Goal: Information Seeking & Learning: Learn about a topic

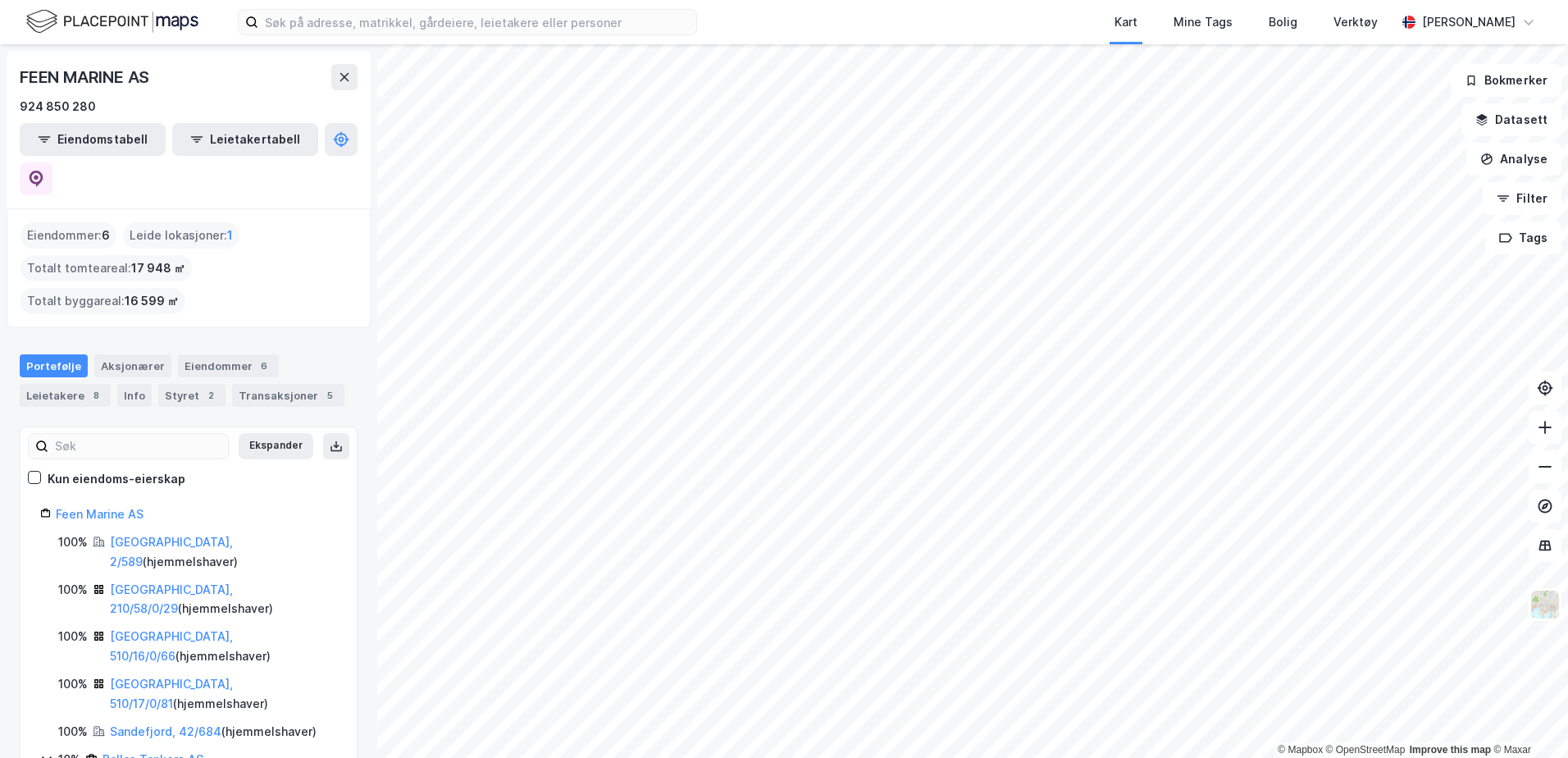
click at [88, 15] on img at bounding box center [112, 22] width 172 height 29
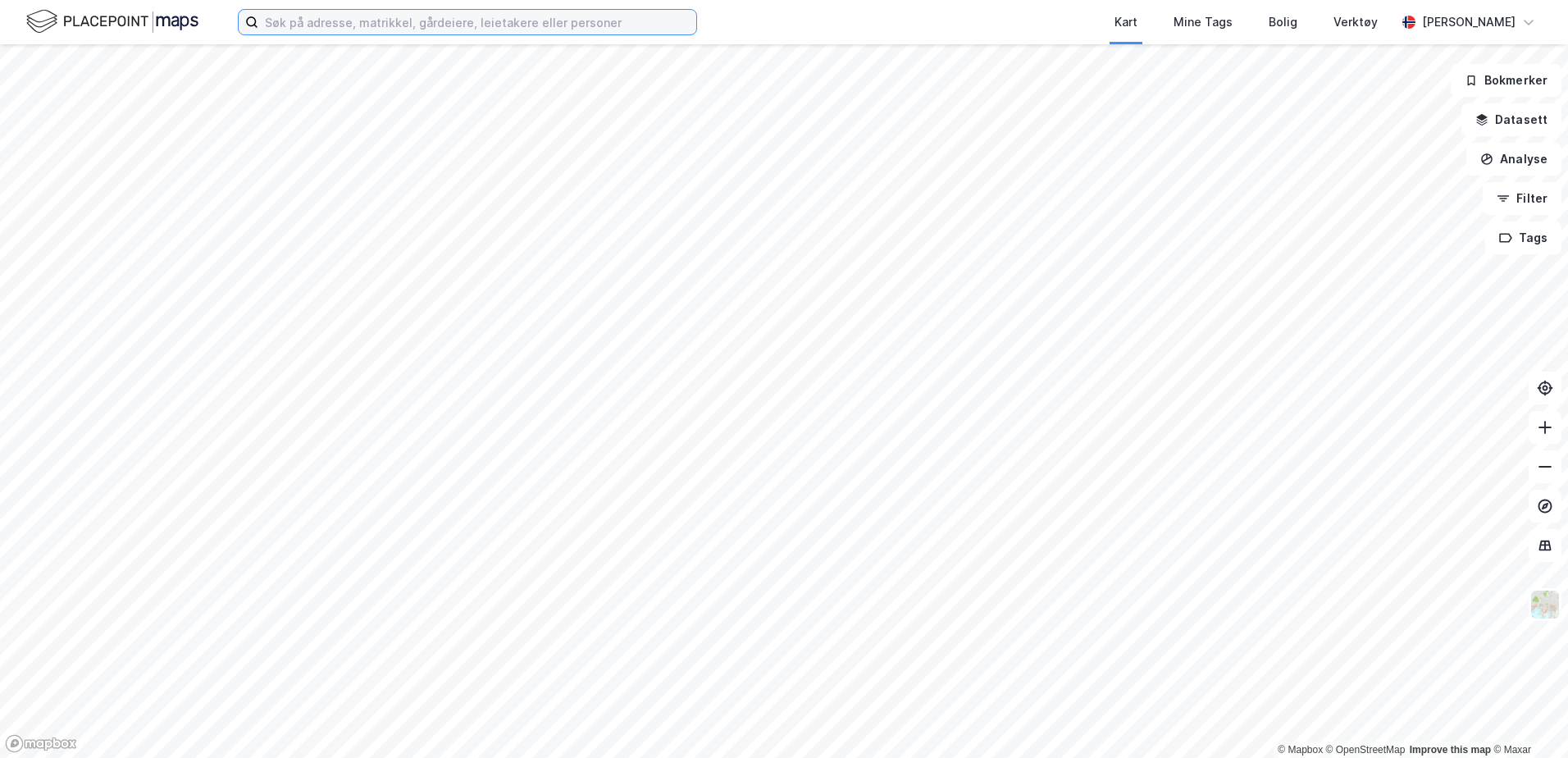
click at [447, 16] on input at bounding box center [477, 22] width 438 height 25
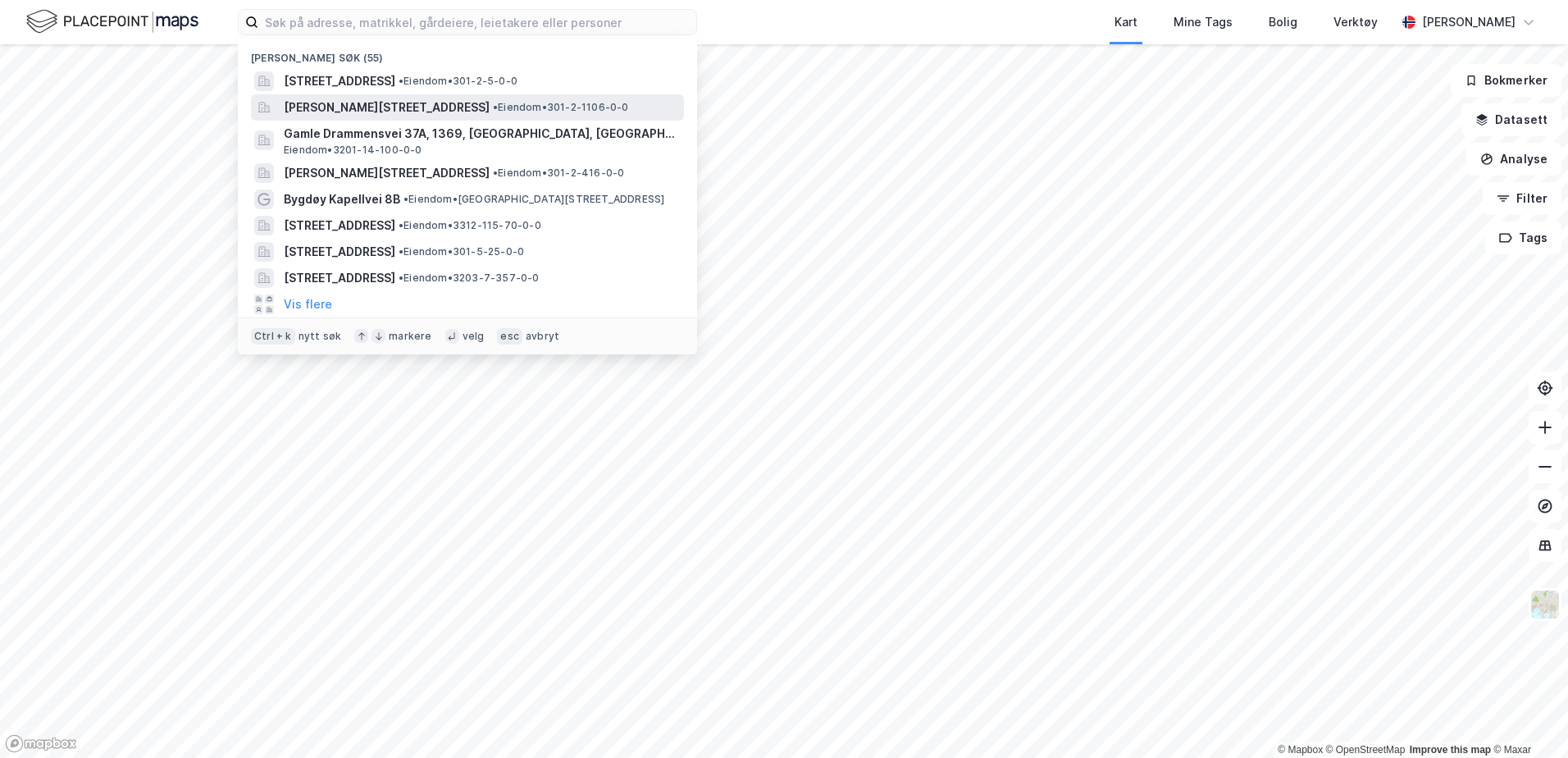
click at [345, 107] on span "Bygdøy Kapellvei 4B, 0287, OSLO, OSLO" at bounding box center [386, 107] width 205 height 20
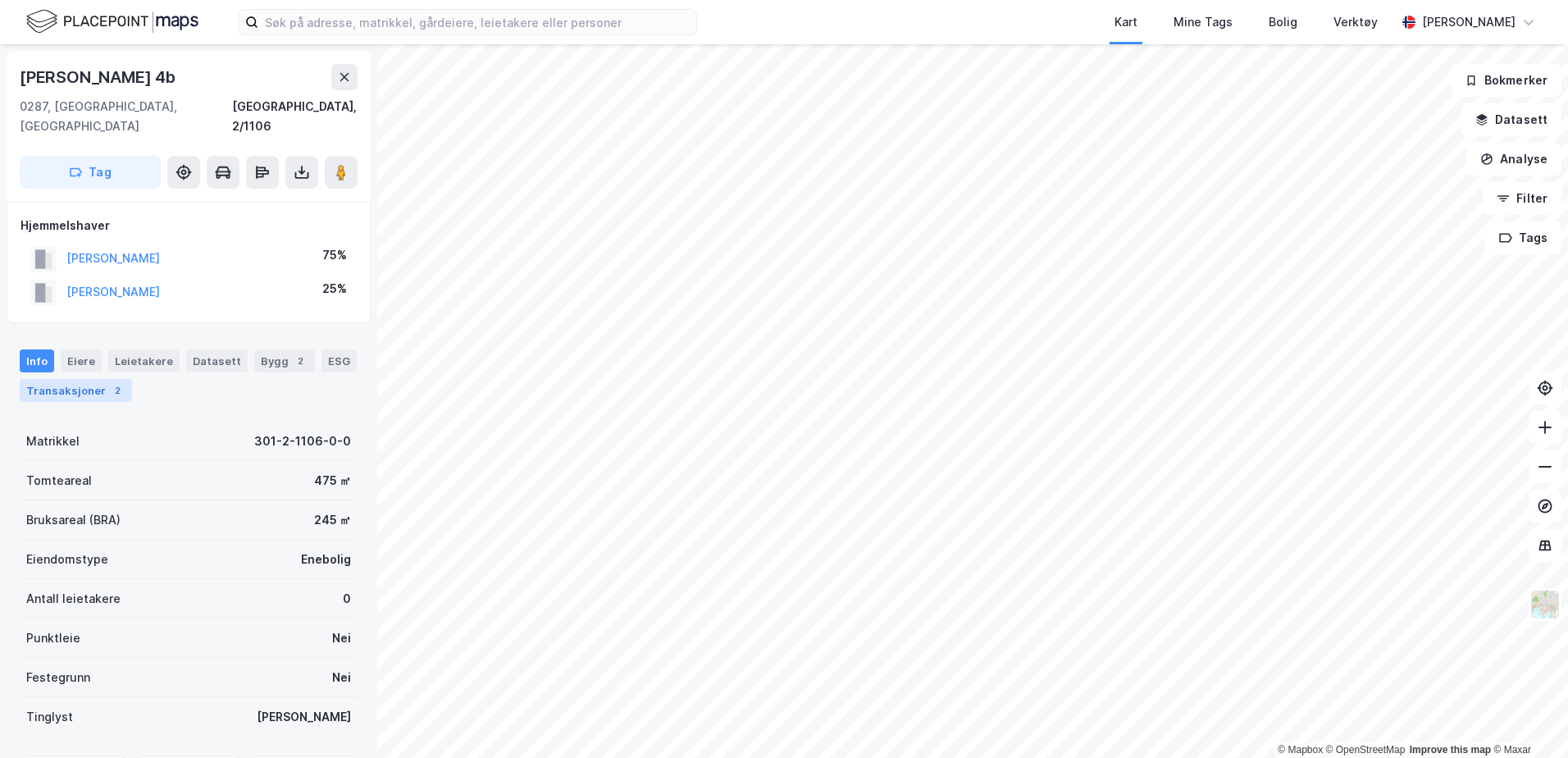
click at [87, 379] on div "Transaksjoner 2" at bounding box center [76, 391] width 113 height 23
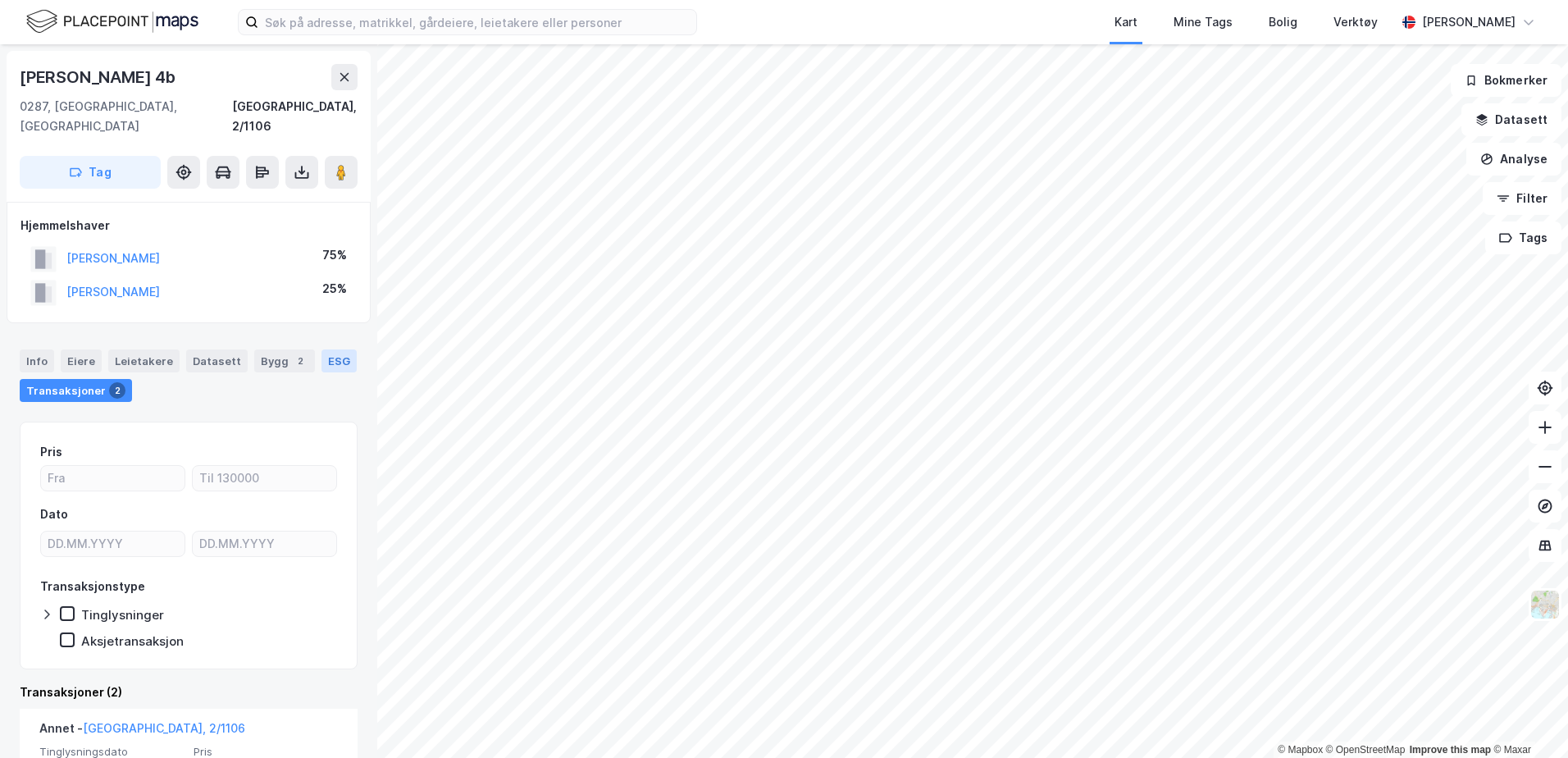
click at [335, 350] on div "ESG" at bounding box center [338, 361] width 35 height 23
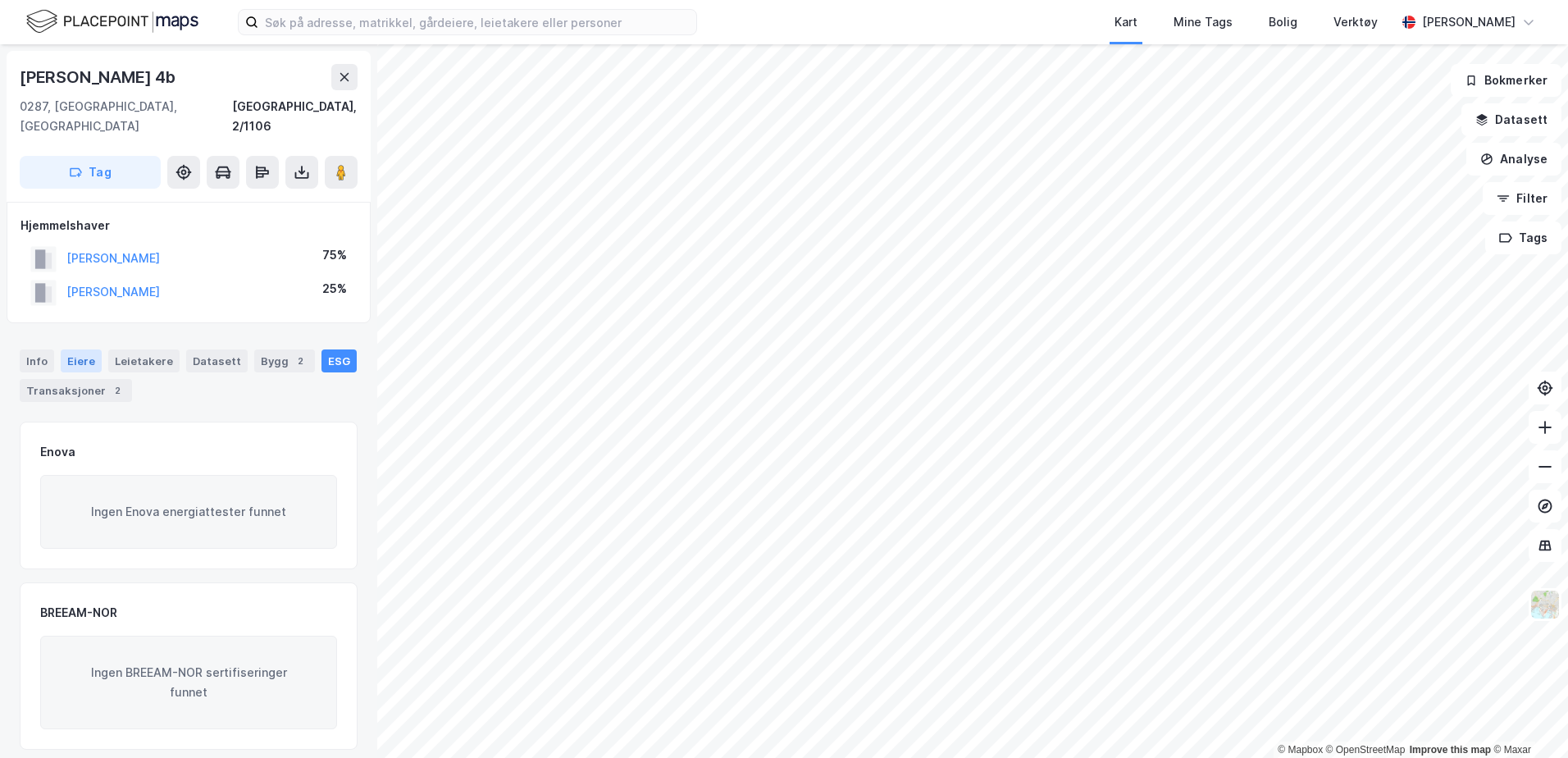
click at [82, 350] on div "Eiere" at bounding box center [81, 361] width 41 height 23
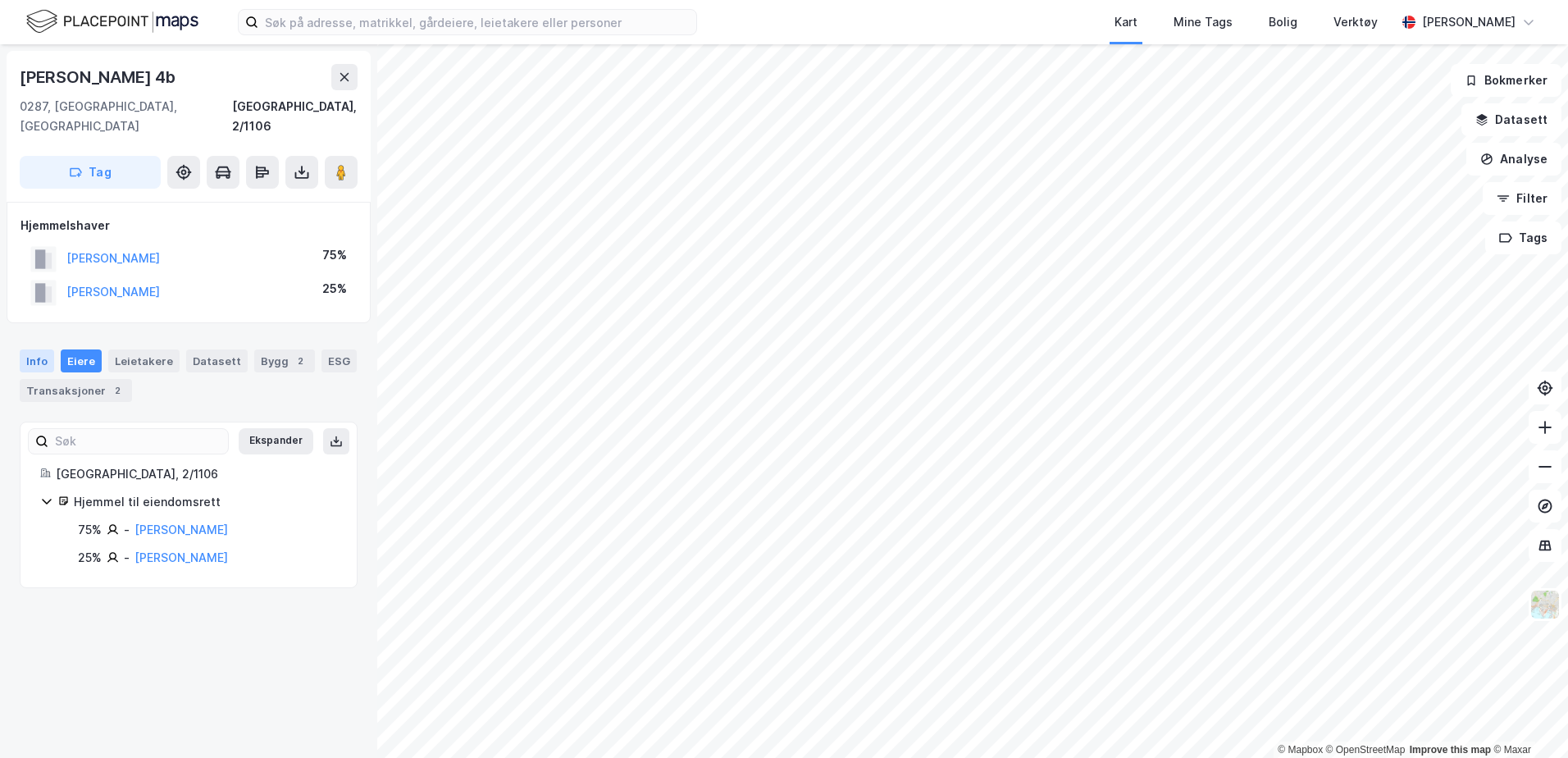
click at [37, 350] on div "Info" at bounding box center [37, 361] width 34 height 23
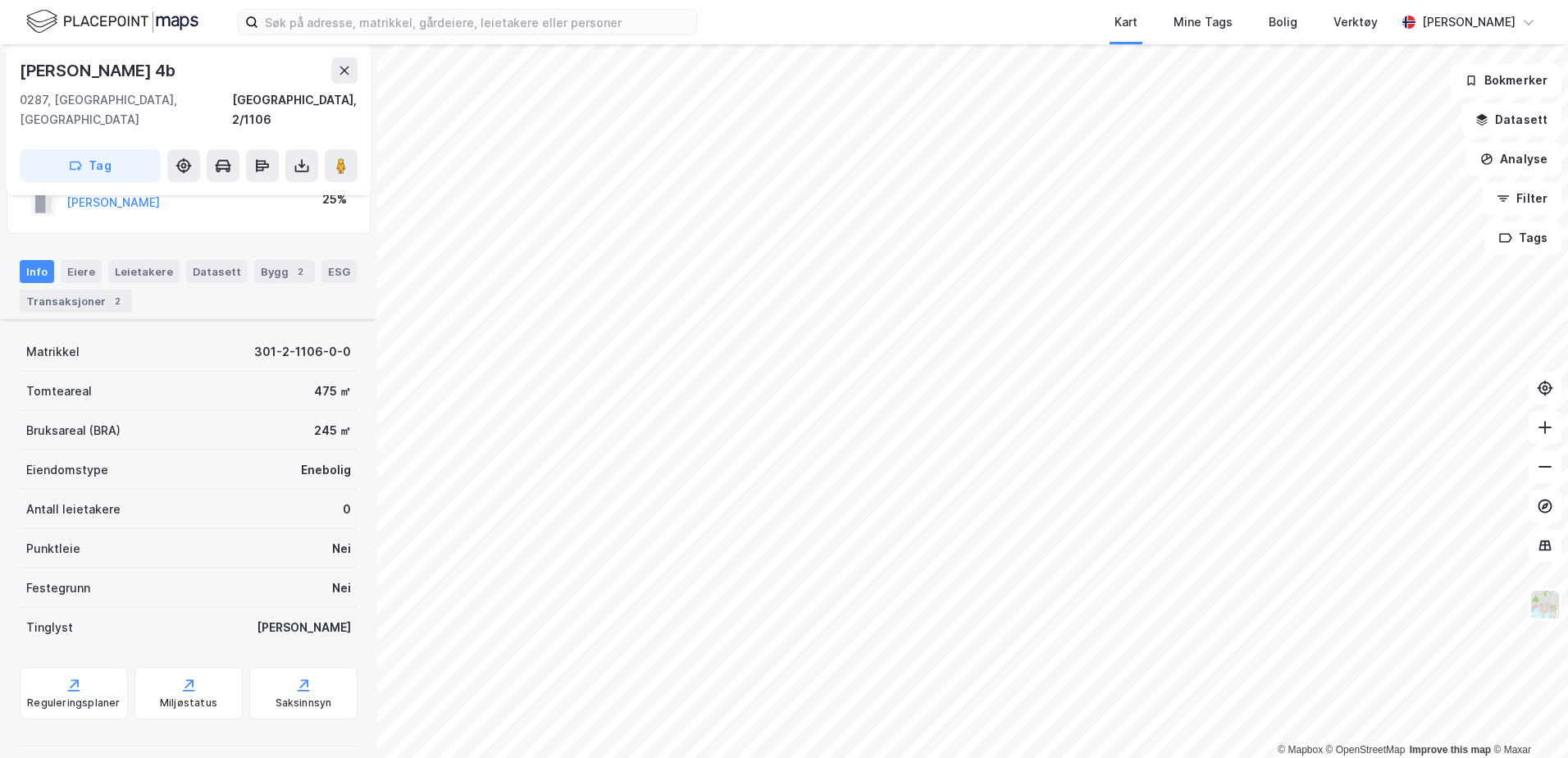
scroll to position [151, 0]
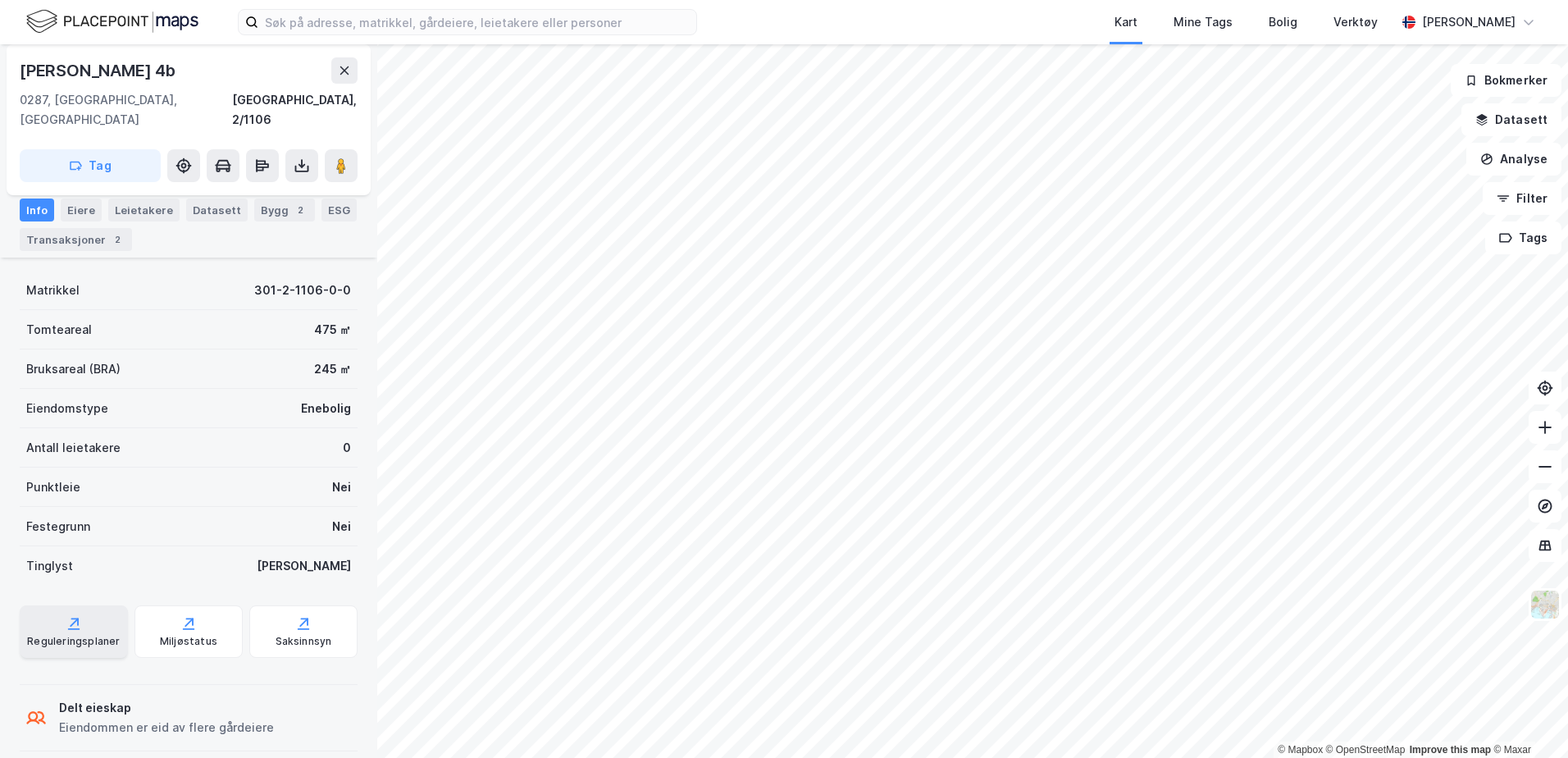
click at [55, 635] on div "Reguleringsplaner" at bounding box center [73, 641] width 93 height 13
